Goal: Transaction & Acquisition: Purchase product/service

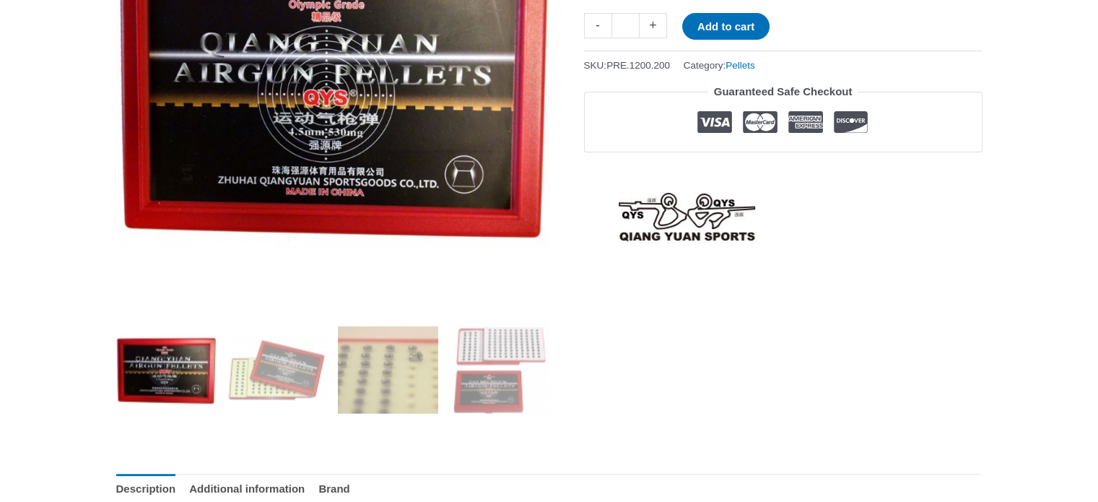
scroll to position [481, 0]
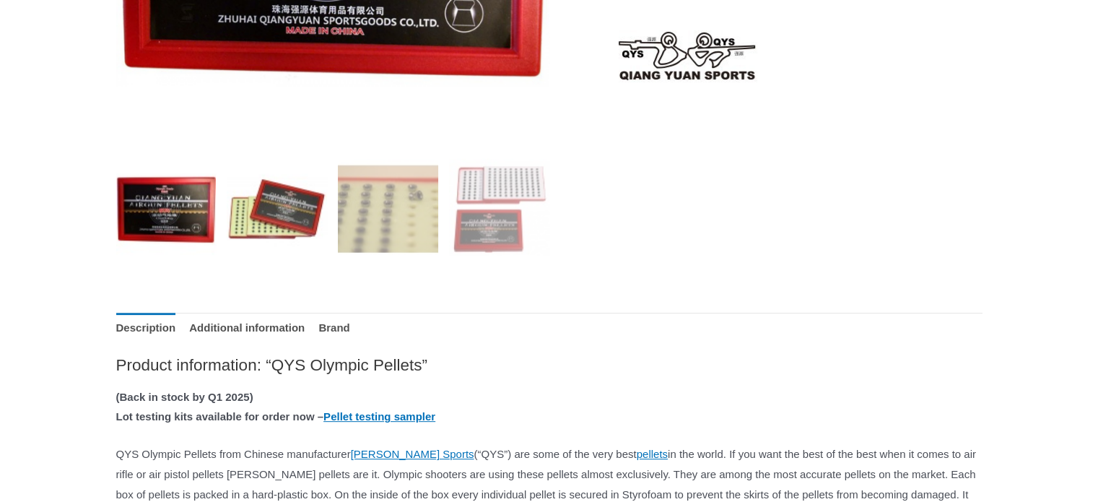
click at [268, 198] on img at bounding box center [277, 208] width 100 height 100
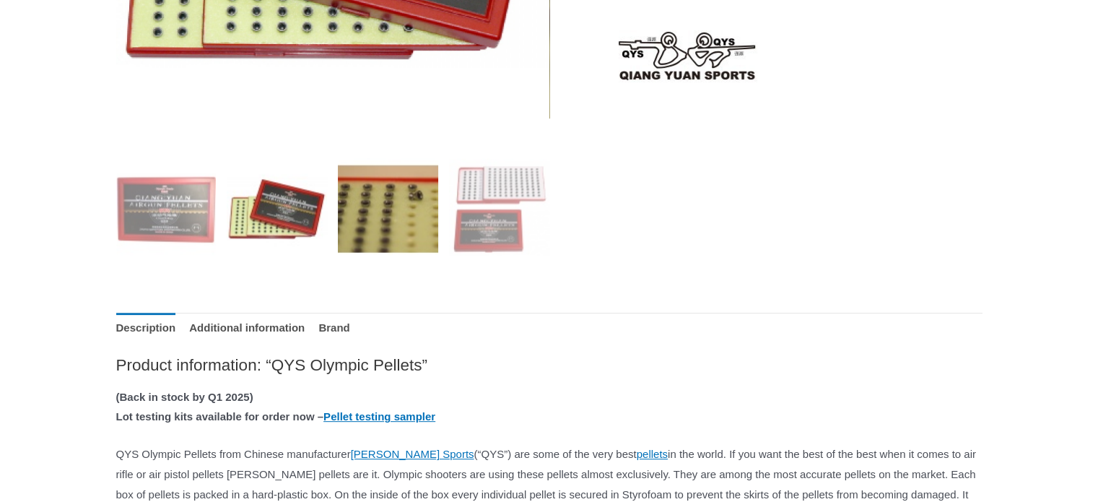
scroll to position [289, 0]
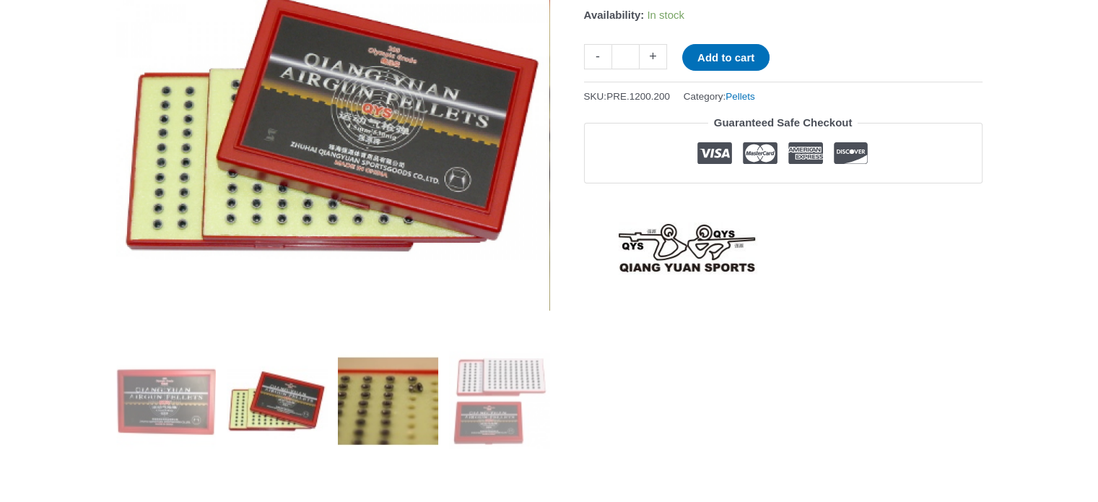
click at [388, 384] on img at bounding box center [388, 400] width 100 height 100
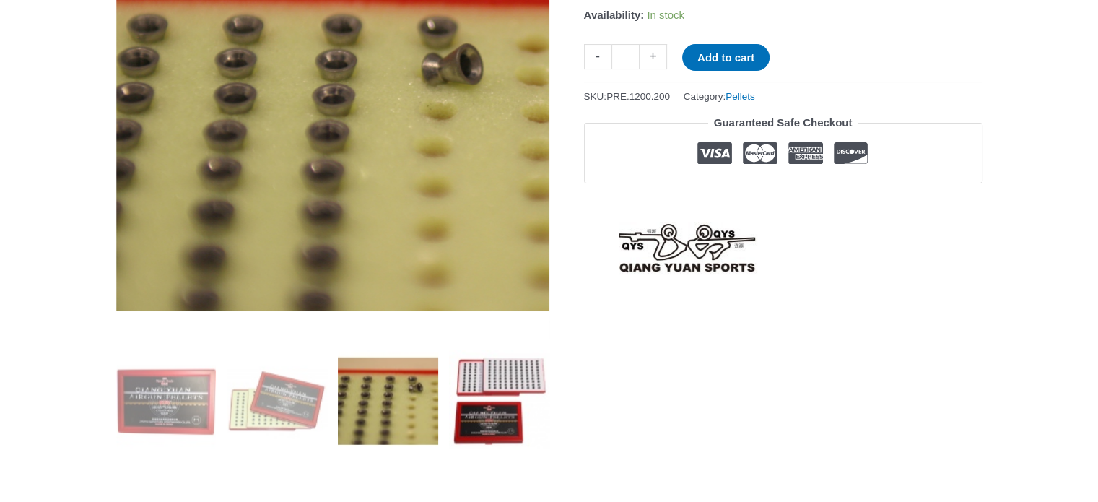
click at [474, 395] on img at bounding box center [499, 400] width 100 height 100
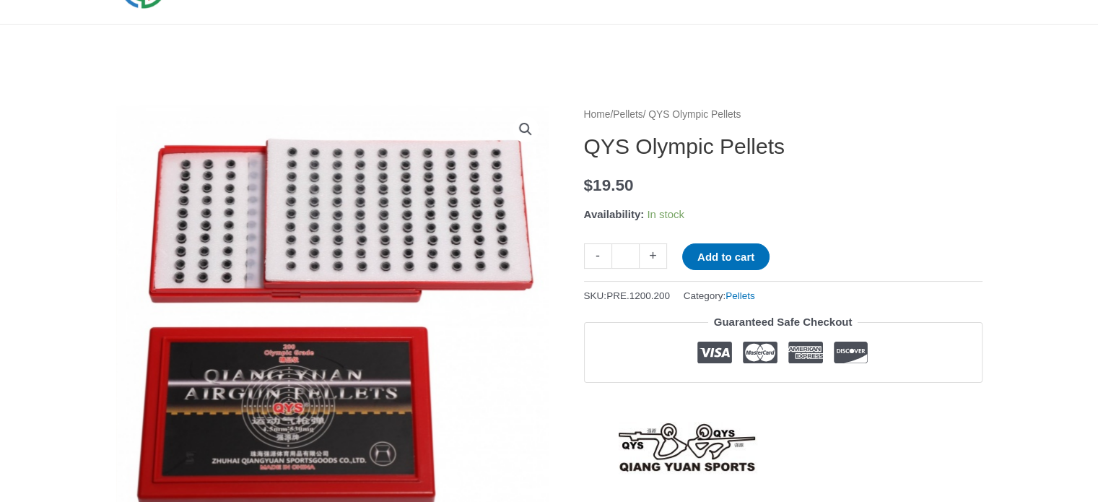
scroll to position [0, 0]
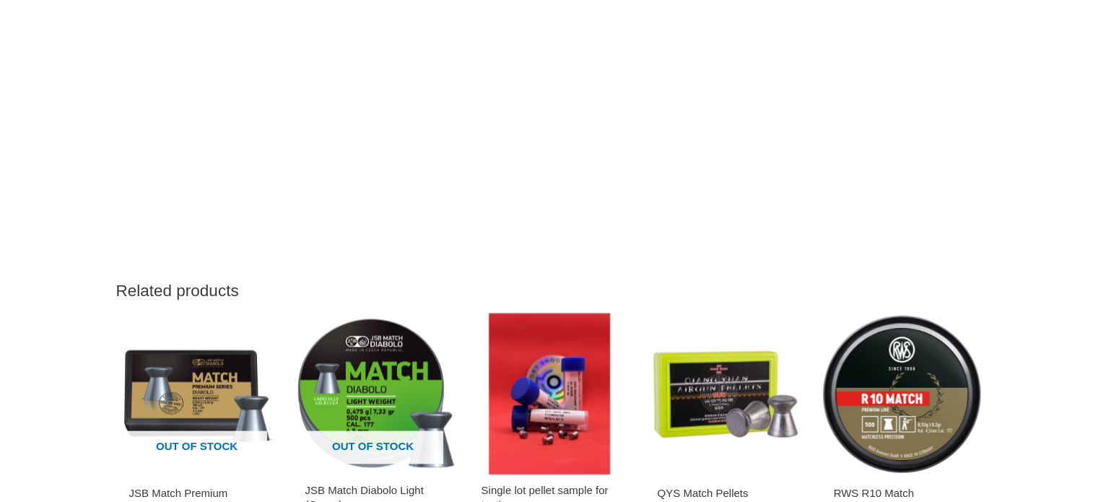
scroll to position [1635, 0]
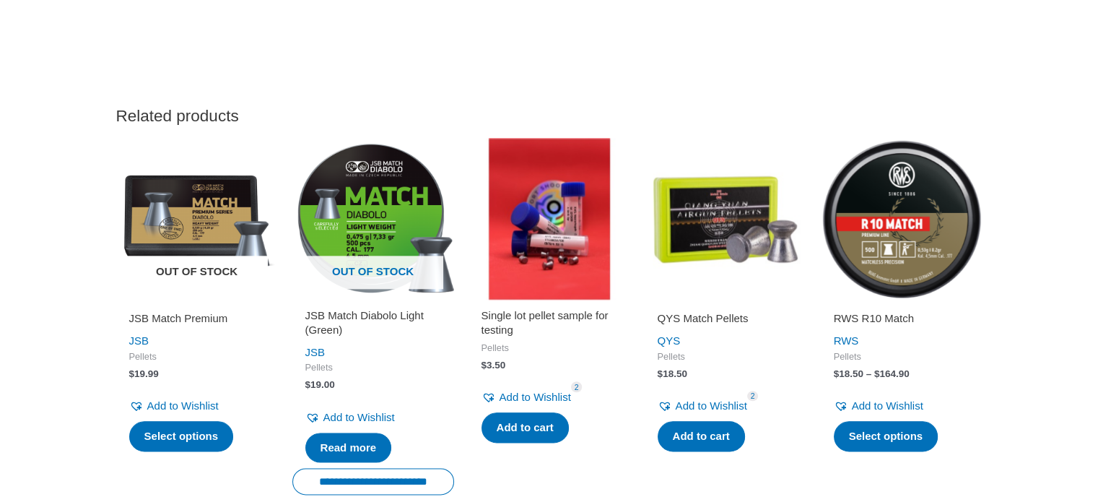
click at [216, 260] on img at bounding box center [197, 219] width 162 height 162
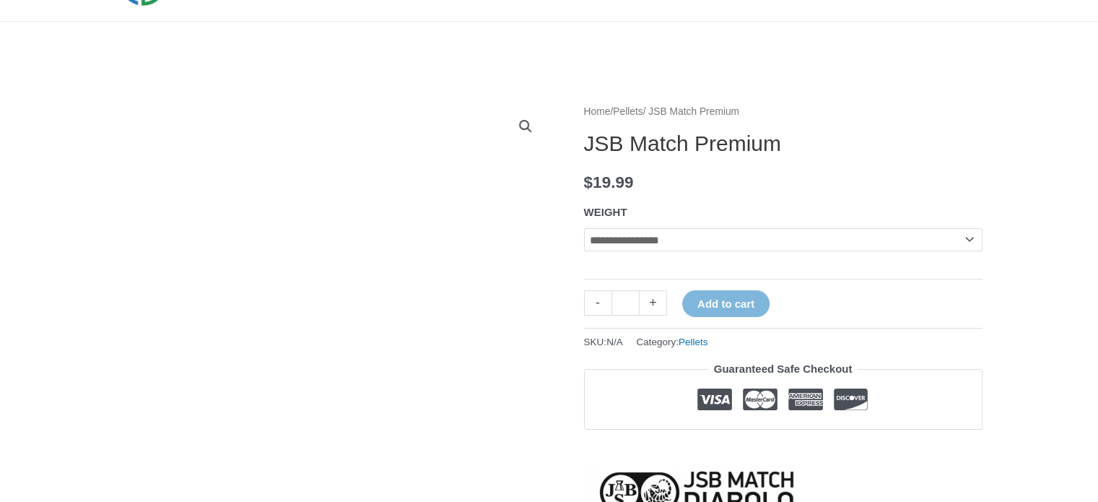
scroll to position [289, 0]
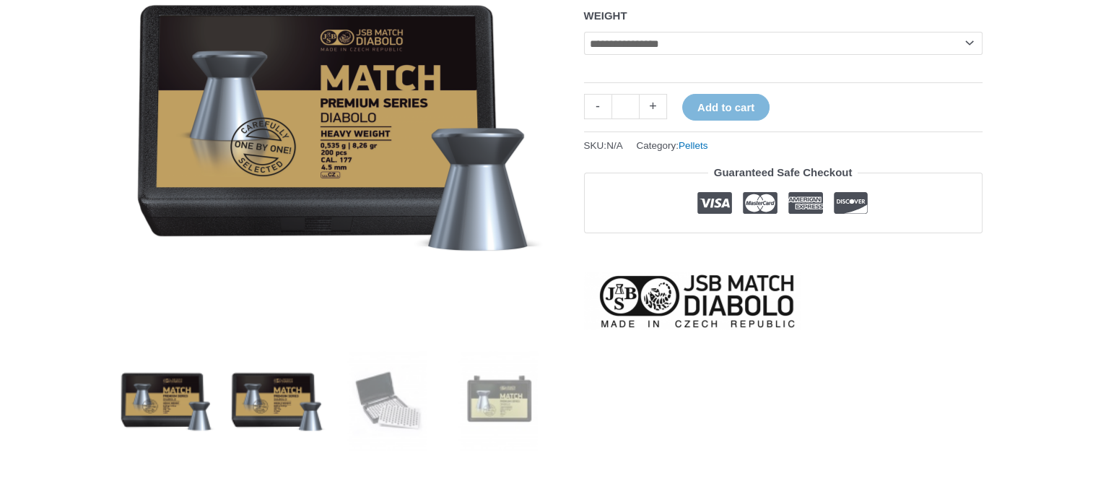
click at [297, 403] on img at bounding box center [277, 400] width 100 height 100
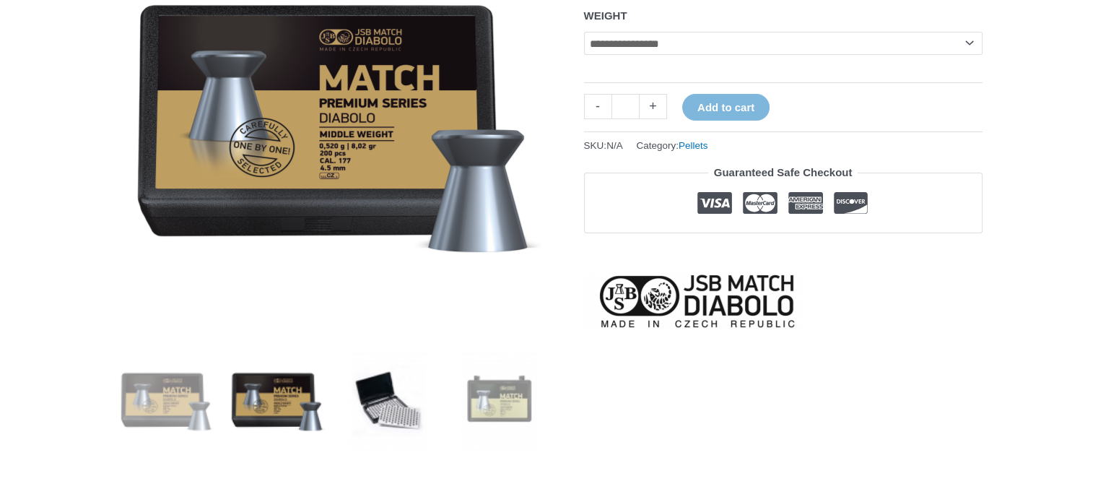
click at [361, 395] on img at bounding box center [388, 400] width 100 height 100
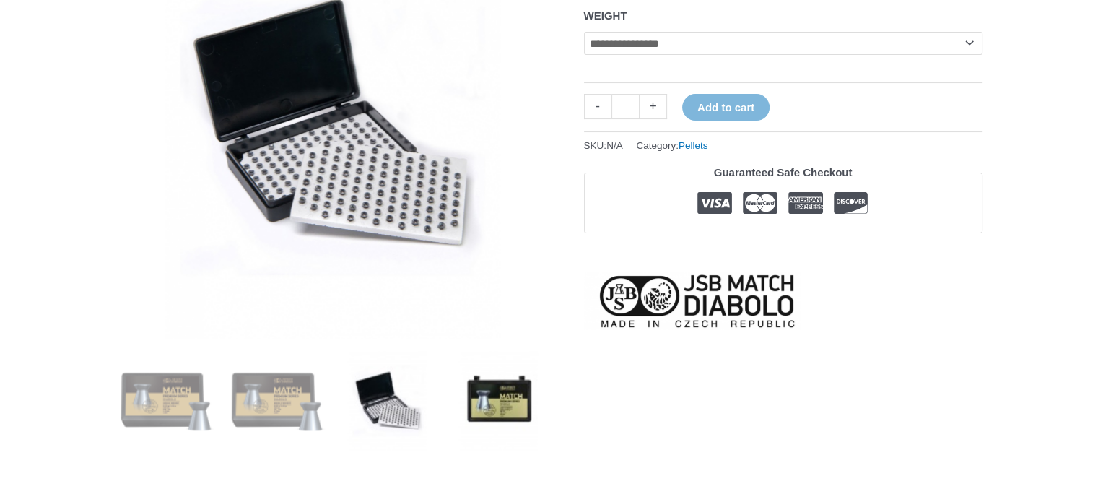
click at [491, 403] on img at bounding box center [499, 400] width 100 height 100
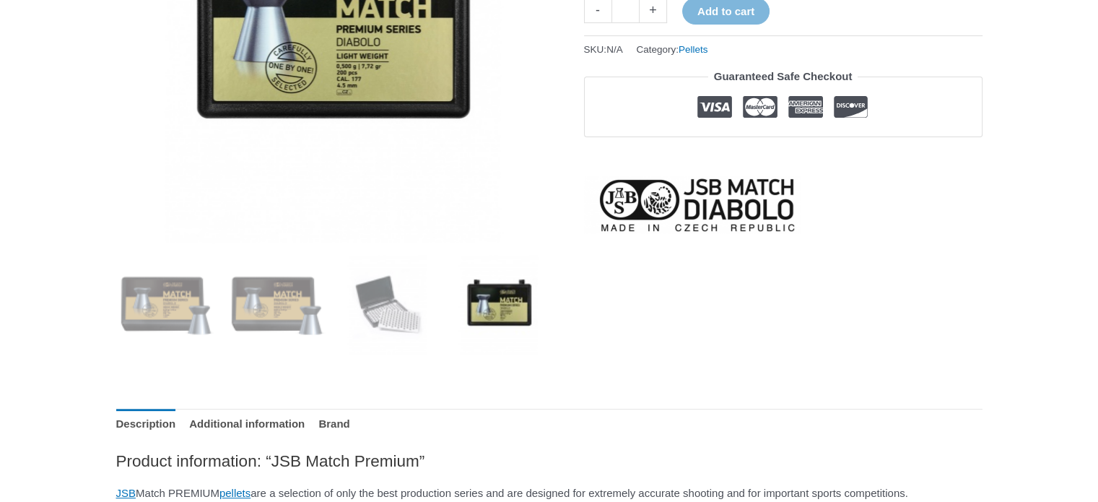
scroll to position [192, 0]
